Goal: Find specific page/section: Find specific page/section

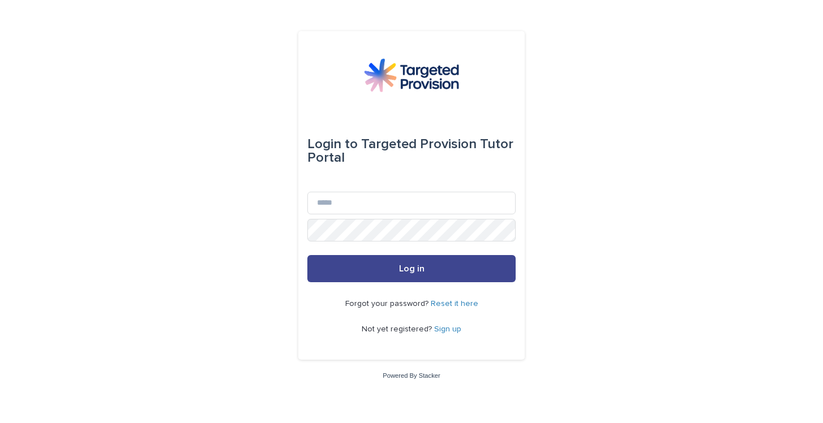
type input "**********"
click at [354, 277] on button "Log in" at bounding box center [411, 268] width 208 height 27
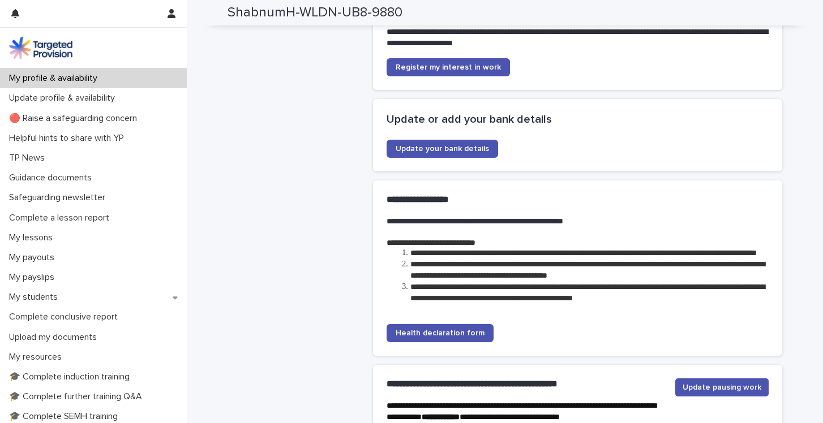
scroll to position [2893, 0]
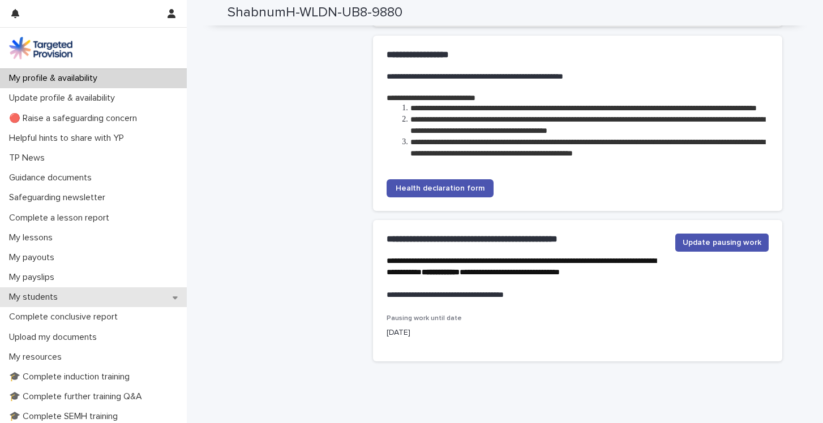
click at [50, 294] on p "My students" at bounding box center [36, 297] width 62 height 11
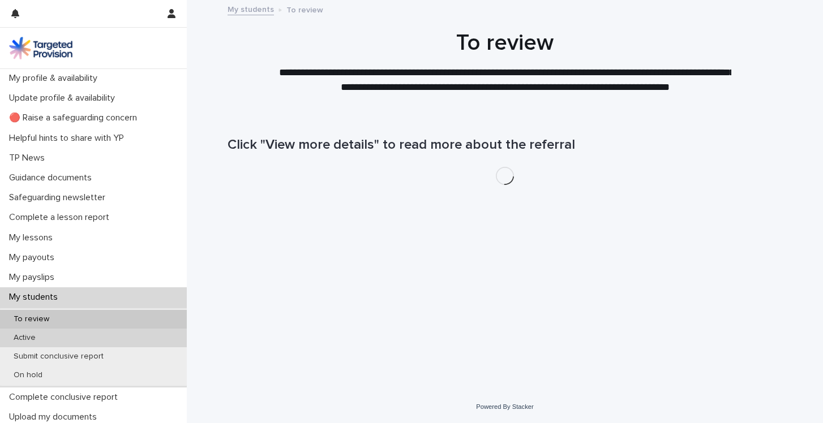
click at [44, 344] on div "Active" at bounding box center [93, 338] width 187 height 19
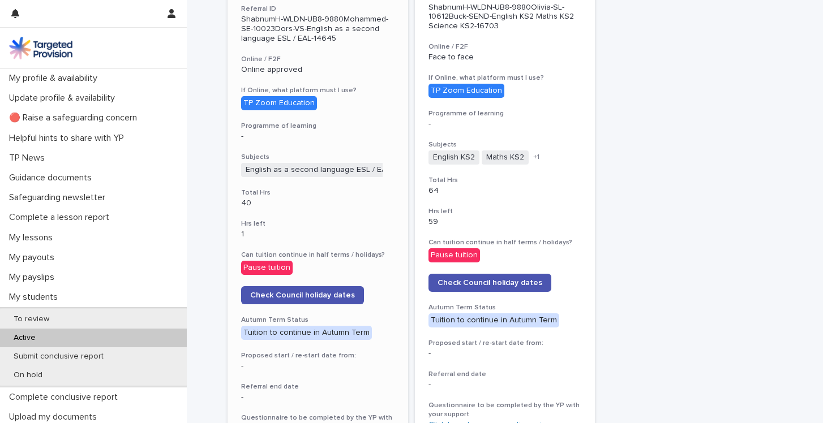
scroll to position [400, 0]
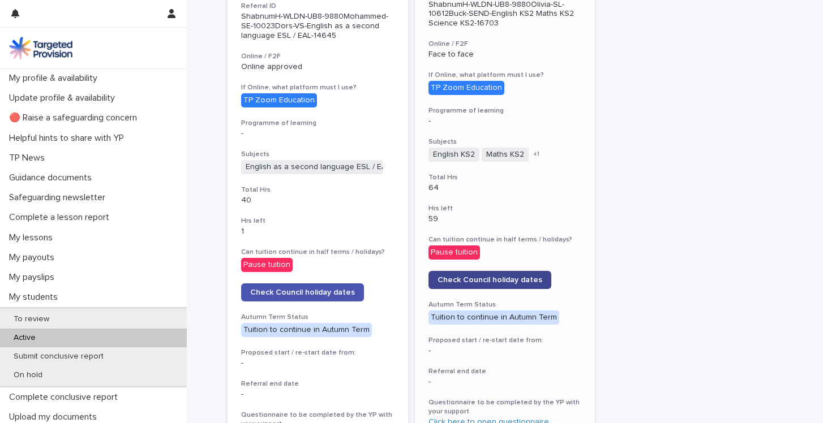
click at [481, 276] on span "Check Council holiday dates" at bounding box center [490, 280] width 105 height 8
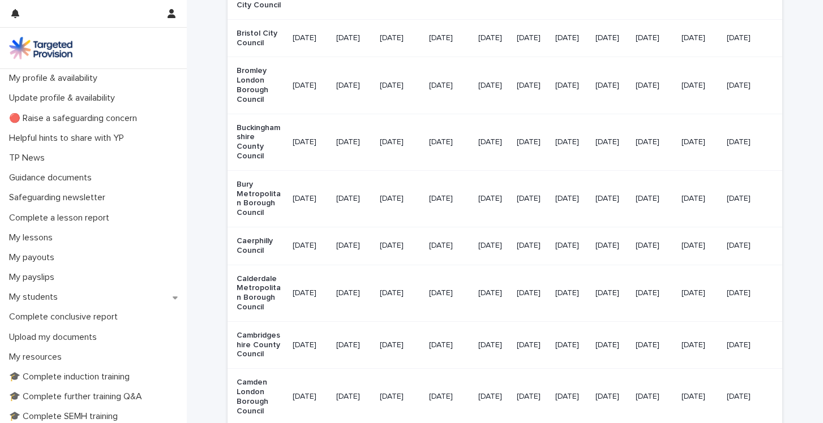
scroll to position [1050, 0]
